Goal: Information Seeking & Learning: Stay updated

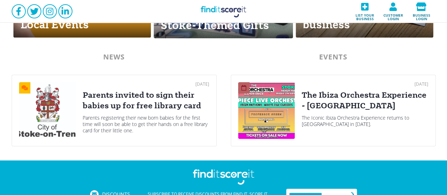
scroll to position [424, 0]
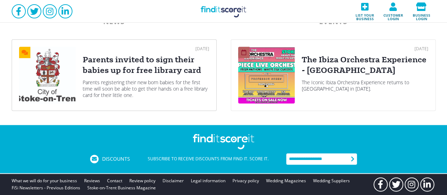
click at [195, 79] on div "Parents registering their new born babies for the first time will soon be able …" at bounding box center [146, 88] width 127 height 19
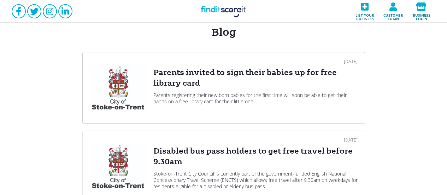
scroll to position [106, 0]
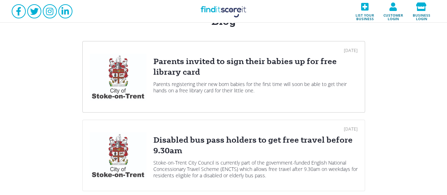
click at [185, 69] on div "Parents invited to sign their babies up for free library card" at bounding box center [256, 66] width 204 height 21
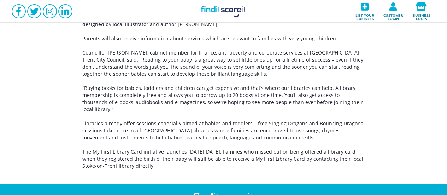
scroll to position [212, 0]
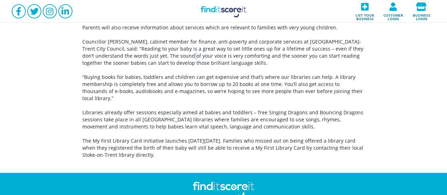
click at [153, 57] on p "Councillor [PERSON_NAME], cabinet member for finance, anti-poverty and corporat…" at bounding box center [223, 52] width 283 height 28
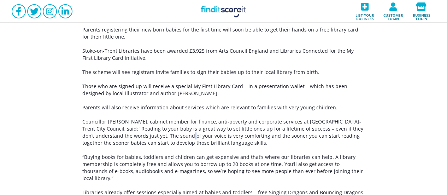
scroll to position [106, 0]
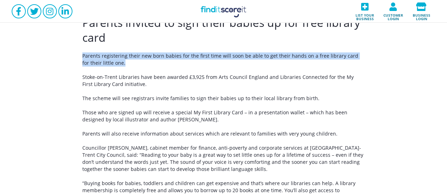
drag, startPoint x: 129, startPoint y: 64, endPoint x: 76, endPoint y: 56, distance: 53.6
click at [76, 56] on div "Parents invited to sign their babies up for free library card Parents registeri…" at bounding box center [223, 139] width 447 height 277
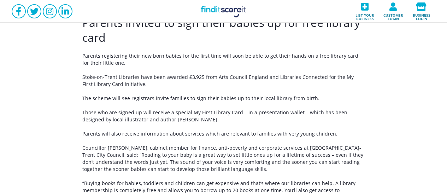
click at [146, 85] on p "Stoke-on-Trent Libraries have been awarded £3,925 from Arts Council England and…" at bounding box center [223, 81] width 283 height 14
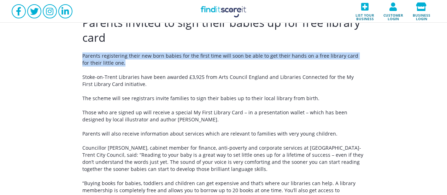
drag, startPoint x: 82, startPoint y: 58, endPoint x: 156, endPoint y: 60, distance: 74.3
click at [156, 60] on p "Parents registering their new born babies for the first time will soon be able …" at bounding box center [223, 59] width 283 height 14
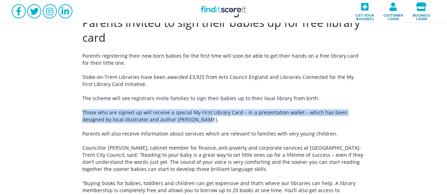
drag, startPoint x: 193, startPoint y: 120, endPoint x: 81, endPoint y: 114, distance: 111.9
click at [81, 114] on div "Parents invited to sign their babies up for free library card Parents registeri…" at bounding box center [223, 139] width 447 height 277
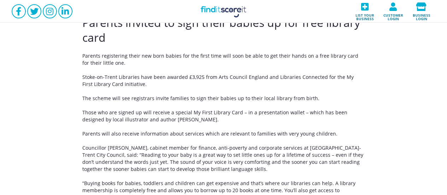
click at [137, 66] on p "Parents registering their new born babies for the first time will soon be able …" at bounding box center [223, 59] width 283 height 14
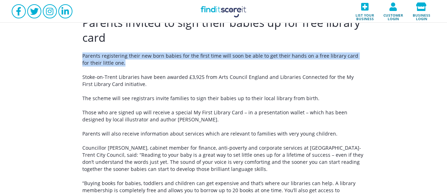
drag, startPoint x: 125, startPoint y: 61, endPoint x: 82, endPoint y: 56, distance: 43.5
click at [82, 56] on p "Parents registering their new born babies for the first time will soon be able …" at bounding box center [223, 59] width 283 height 14
copy p "Parents registering their new born babies for the first time will soon be able …"
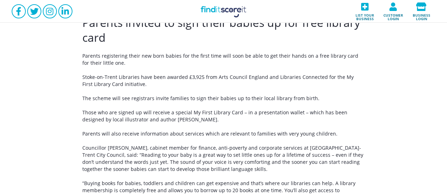
click at [118, 80] on p "Stoke-on-Trent Libraries have been awarded £3,925 from Arts Council England and…" at bounding box center [223, 81] width 283 height 14
click at [228, 123] on p "Those who are signed up will receive a special My First Library Card – in a pre…" at bounding box center [223, 116] width 283 height 14
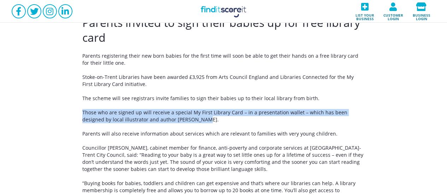
drag, startPoint x: 186, startPoint y: 122, endPoint x: 72, endPoint y: 114, distance: 114.2
click at [72, 114] on div "Parents invited to sign their babies up for free library card Parents registeri…" at bounding box center [223, 139] width 447 height 277
copy p "Those who are signed up will receive a special My First Library Card – in a pre…"
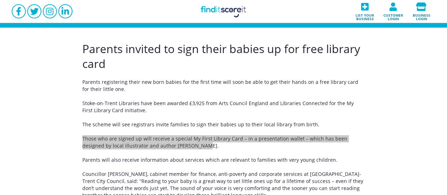
scroll to position [71, 0]
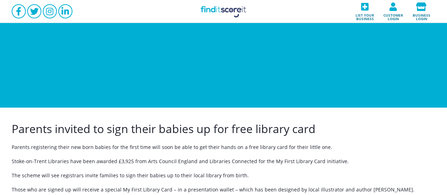
click at [209, 158] on p "Stoke-on-Trent Libraries have been awarded £3,925 from Arts Council England and…" at bounding box center [224, 161] width 424 height 7
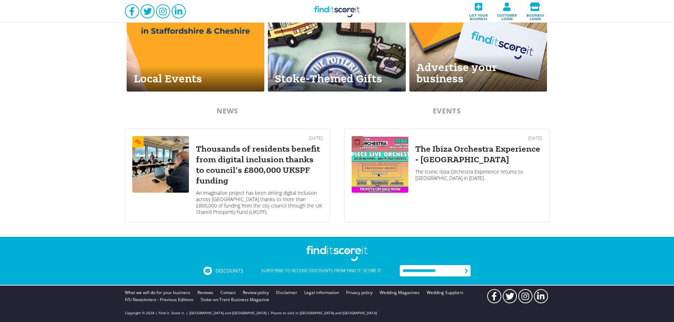
scroll to position [335, 0]
click at [271, 129] on link "[DATE] Thousands of residents benefit from digital inclusion thanks to council’…" at bounding box center [227, 175] width 205 height 94
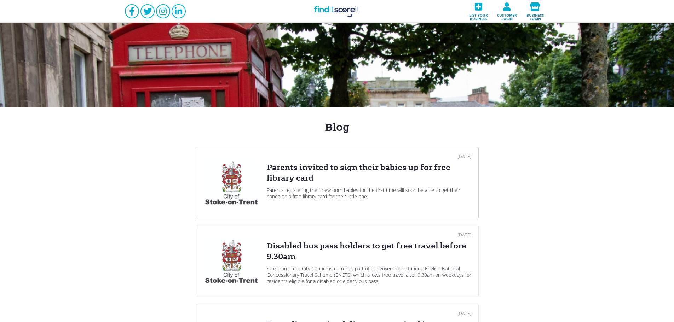
click at [302, 181] on div "Parents invited to sign their babies up for free library card" at bounding box center [369, 172] width 204 height 21
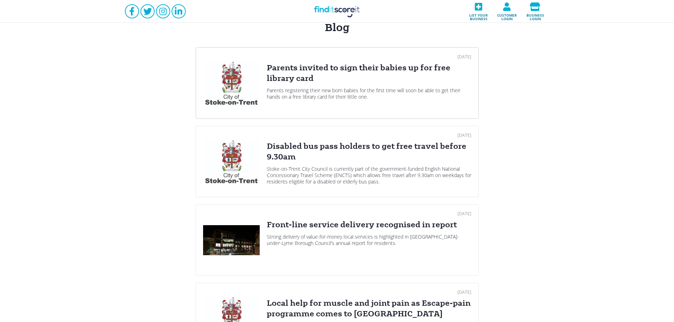
scroll to position [106, 0]
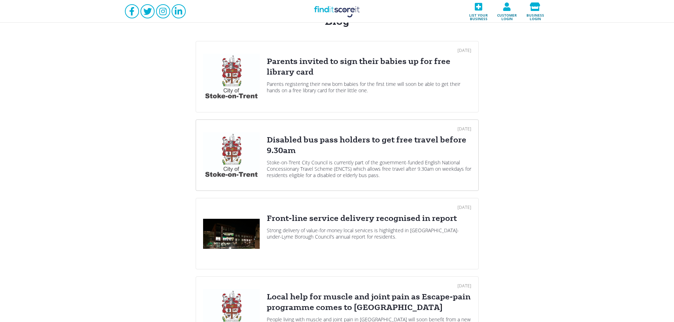
click at [303, 148] on div "Disabled bus pass holders to get free travel before 9.30am" at bounding box center [369, 145] width 204 height 21
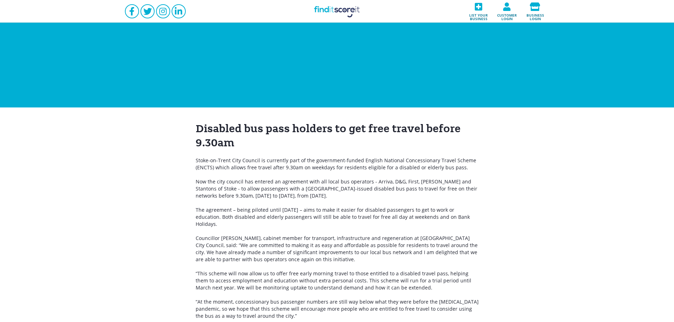
click at [256, 124] on h1 "Disabled bus pass holders to get free travel before 9.30am" at bounding box center [337, 136] width 283 height 28
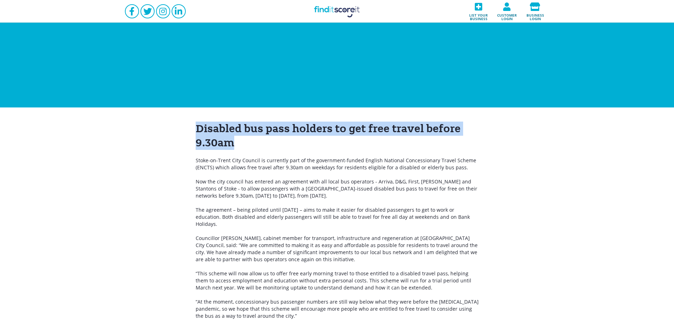
drag, startPoint x: 246, startPoint y: 144, endPoint x: 196, endPoint y: 122, distance: 54.7
click at [196, 122] on h1 "Disabled bus pass holders to get free travel before 9.30am" at bounding box center [337, 136] width 283 height 28
copy h1 "Disabled bus pass holders to get free travel before 9.30am"
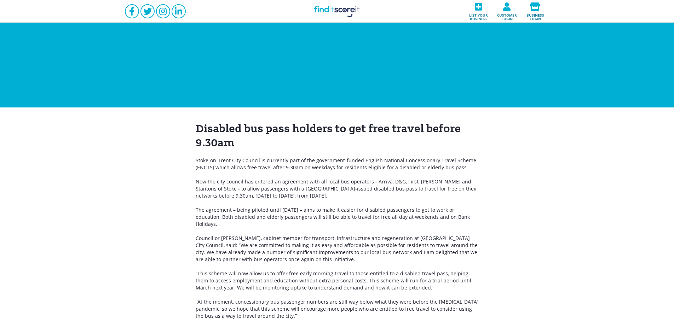
click at [272, 103] on div at bounding box center [337, 65] width 674 height 85
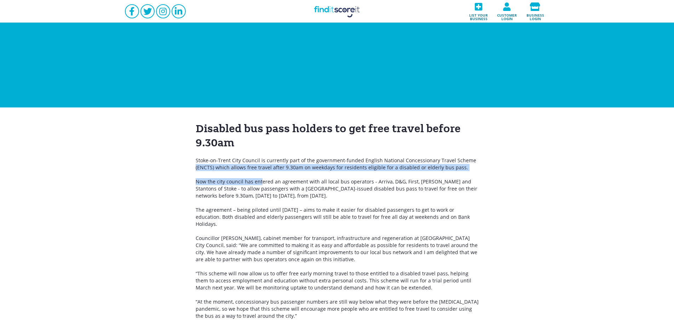
drag, startPoint x: 193, startPoint y: 164, endPoint x: 259, endPoint y: 178, distance: 67.6
click at [259, 178] on div "Disabled bus pass holders to get free travel before 9.30am Stoke-on-Trent City …" at bounding box center [337, 228] width 674 height 241
click at [232, 177] on div "Disabled bus pass holders to get free travel before 9.30am Stoke-on-Trent City …" at bounding box center [337, 228] width 283 height 212
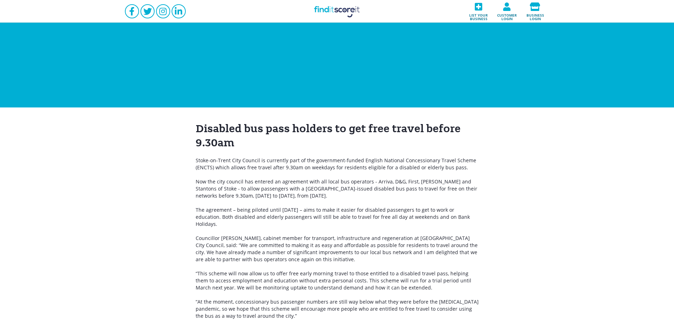
drag, startPoint x: 193, startPoint y: 160, endPoint x: 341, endPoint y: 195, distance: 151.9
click at [341, 195] on div "Disabled bus pass holders to get free travel before 9.30am Stoke-on-Trent City …" at bounding box center [337, 228] width 674 height 241
copy div "Stoke-on-Trent City Council is currently part of the government-funded English …"
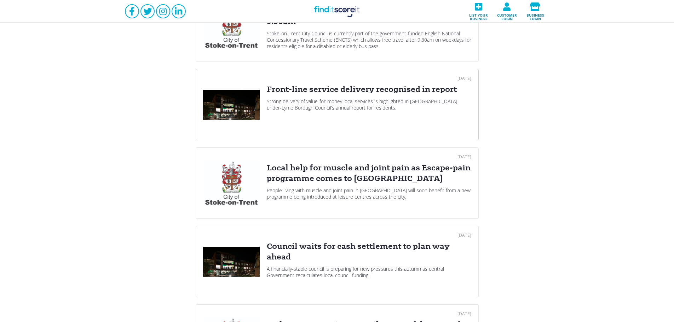
scroll to position [248, 0]
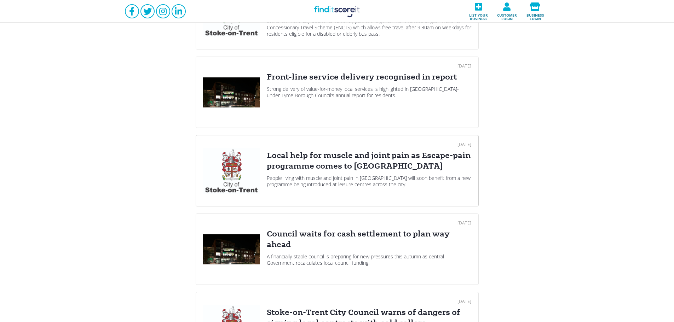
click at [321, 165] on div "Local help for muscle and joint pain as Escape-pain programme comes to [GEOGRAP…" at bounding box center [369, 160] width 204 height 21
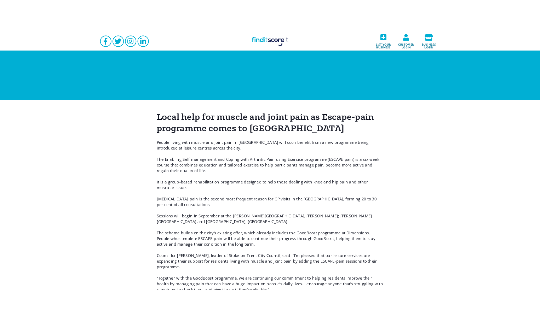
scroll to position [35, 0]
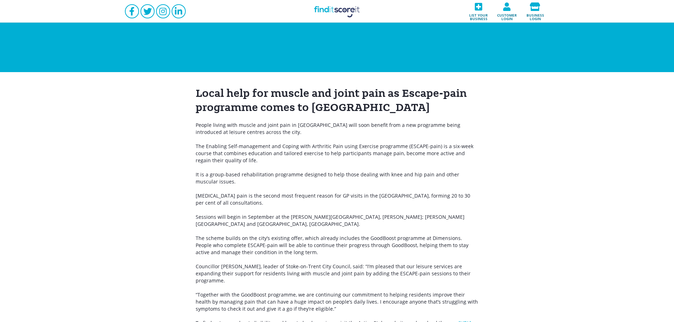
click at [366, 147] on p "The Enabling Self-management and Coping with Arthritic Pain using Exercise prog…" at bounding box center [337, 153] width 283 height 21
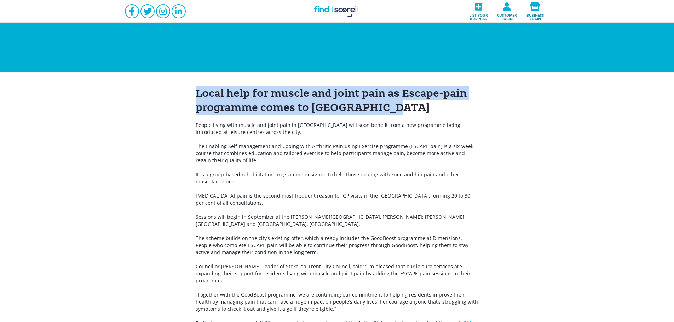
drag, startPoint x: 386, startPoint y: 109, endPoint x: 152, endPoint y: 96, distance: 234.2
click at [152, 96] on div "Local help for muscle and joint pain as Escape-pain programme comes to [GEOGRAP…" at bounding box center [337, 217] width 674 height 290
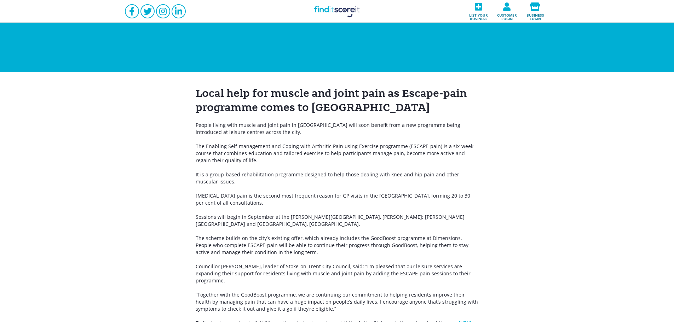
click at [450, 102] on h1 "Local help for muscle and joint pain as Escape-pain programme comes to [GEOGRAP…" at bounding box center [337, 100] width 283 height 28
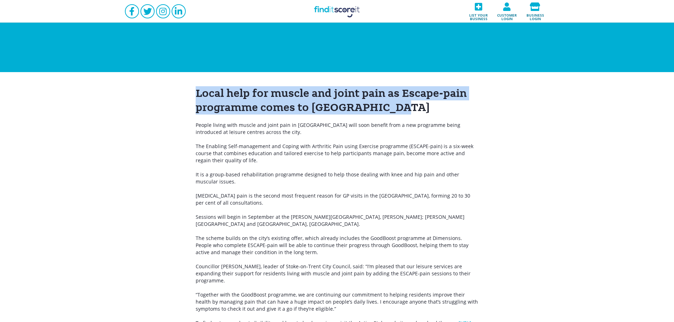
drag, startPoint x: 353, startPoint y: 106, endPoint x: 169, endPoint y: 92, distance: 185.1
click at [169, 93] on div "Local help for muscle and joint pain as Escape-pain programme comes to [GEOGRAP…" at bounding box center [337, 217] width 674 height 290
copy h1 "Local help for muscle and joint pain as Escape-pain programme comes to [GEOGRAP…"
click at [264, 106] on h1 "Local help for muscle and joint pain as Escape-pain programme comes to [GEOGRAP…" at bounding box center [337, 100] width 283 height 28
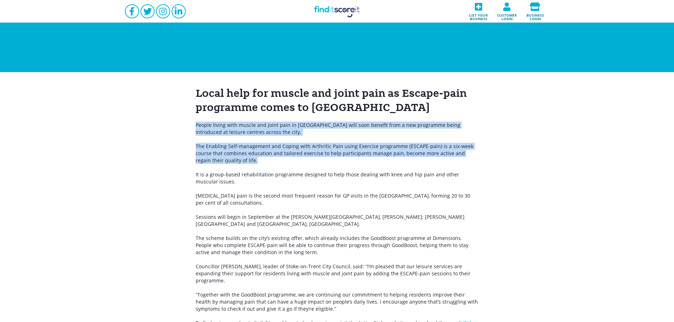
drag, startPoint x: 192, startPoint y: 123, endPoint x: 244, endPoint y: 161, distance: 64.3
click at [244, 161] on div "Local help for muscle and joint pain as Escape-pain programme comes to [GEOGRAP…" at bounding box center [337, 217] width 674 height 290
copy div "People living with muscle and joint pain in [GEOGRAPHIC_DATA] will soon benefit…"
